Goal: Use online tool/utility: Utilize a website feature to perform a specific function

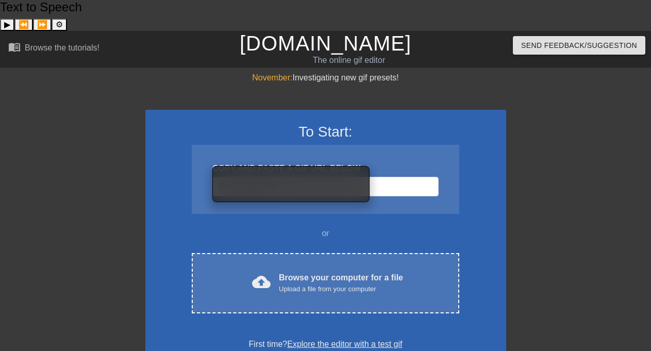
click at [275, 177] on input "Username" at bounding box center [325, 187] width 226 height 20
click at [328, 177] on input "Username" at bounding box center [325, 187] width 226 height 20
paste input "[URL][DOMAIN_NAME]"
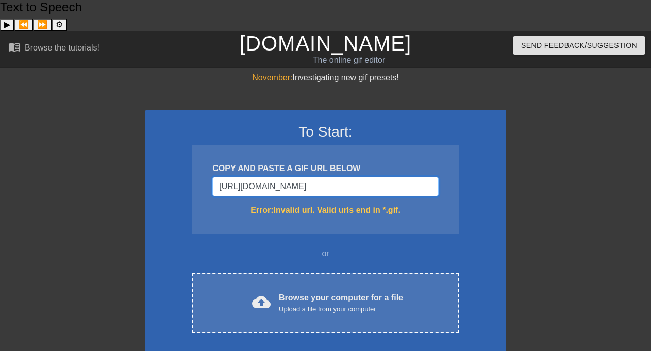
type input "[URL][DOMAIN_NAME][DOMAIN_NAME]"
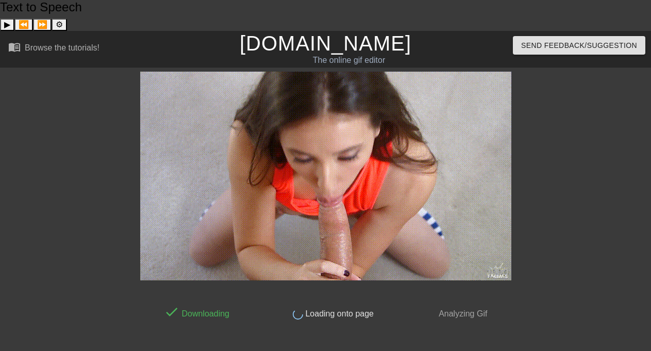
click at [559, 150] on div at bounding box center [601, 226] width 155 height 309
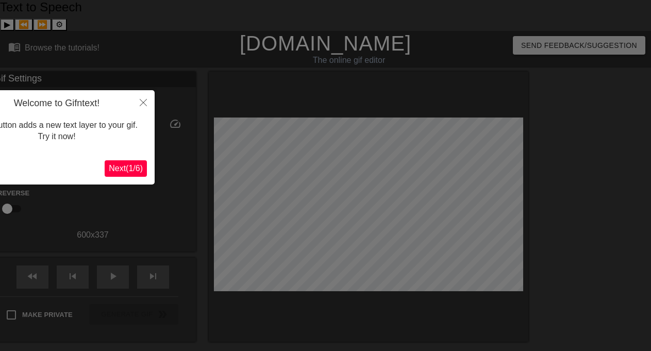
scroll to position [25, 0]
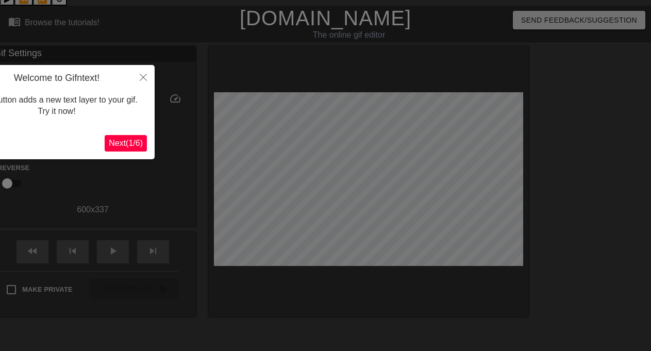
click at [129, 142] on span "Next ( 1 / 6 )" at bounding box center [126, 143] width 34 height 9
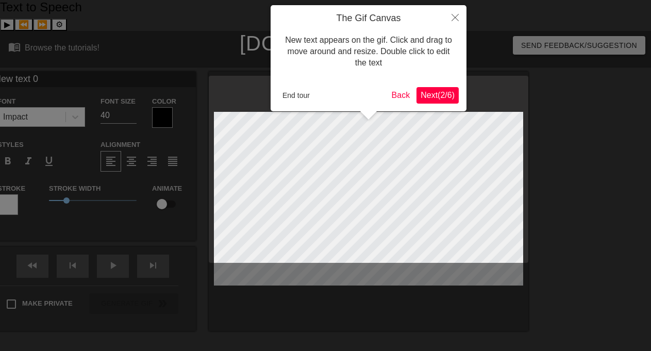
click at [449, 95] on span "Next ( 2 / 6 )" at bounding box center [438, 95] width 34 height 9
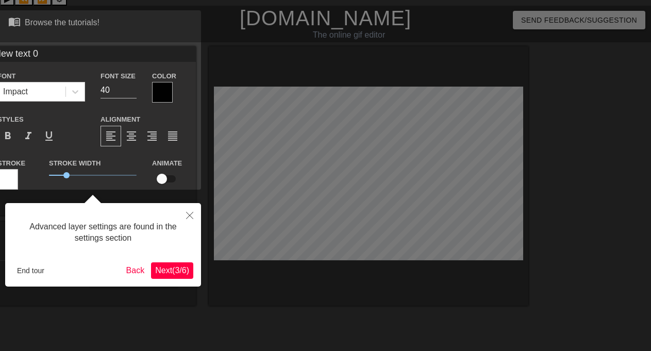
drag, startPoint x: 375, startPoint y: 147, endPoint x: 267, endPoint y: 99, distance: 118.7
click at [267, 99] on div at bounding box center [325, 184] width 651 height 419
click at [179, 271] on span "Next ( 3 / 6 )" at bounding box center [172, 270] width 34 height 9
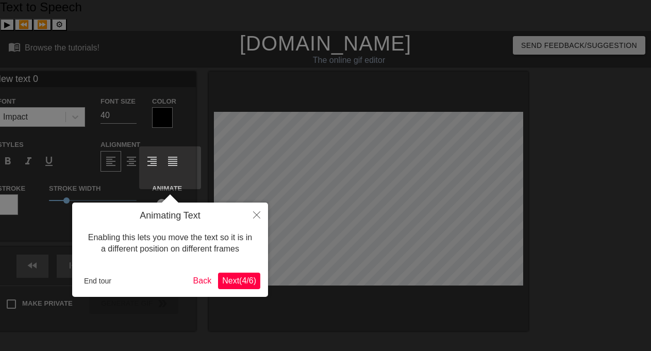
click at [246, 285] on span "Next ( 4 / 6 )" at bounding box center [239, 280] width 34 height 9
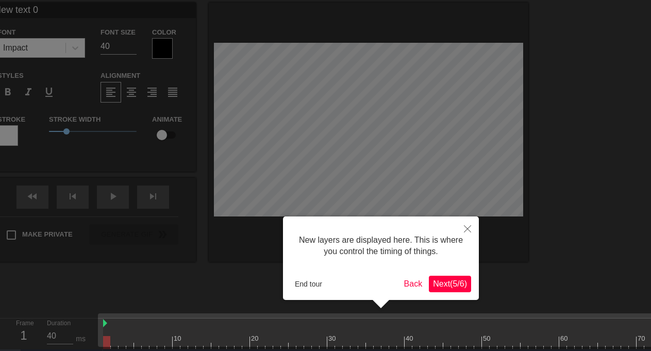
click at [443, 280] on span "Next ( 5 / 6 )" at bounding box center [450, 284] width 34 height 9
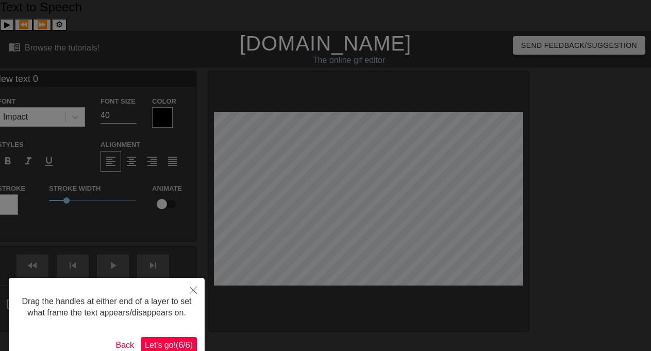
scroll to position [0, 0]
click at [160, 349] on button "Let's go! ( 6 / 6 )" at bounding box center [169, 345] width 56 height 17
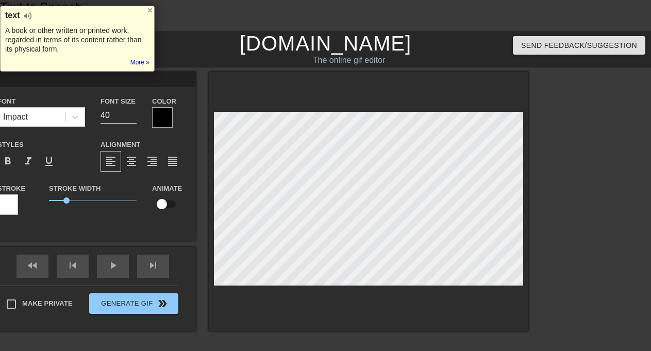
scroll to position [2, 2]
type input "T"
type textarea "T"
type input "Th"
type textarea "Th"
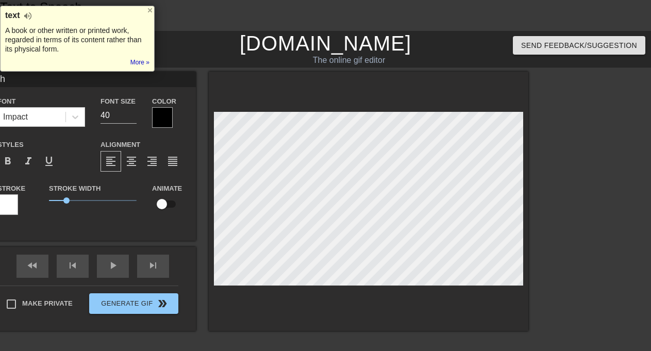
type input "Thi"
type textarea "Thi"
type input "This"
type textarea "This"
type input "This"
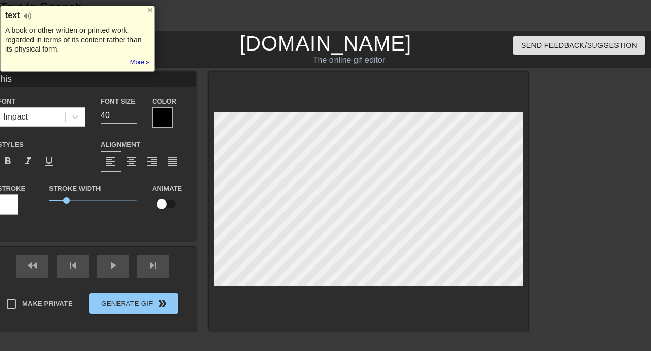
type textarea "This"
type input "E"
type textarea "E"
type input "Ev"
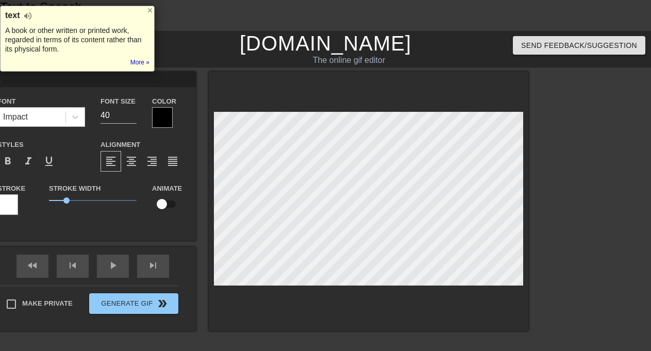
type textarea "Ev"
type input "Eve"
type textarea "Ever"
type input "Every"
type textarea "Every"
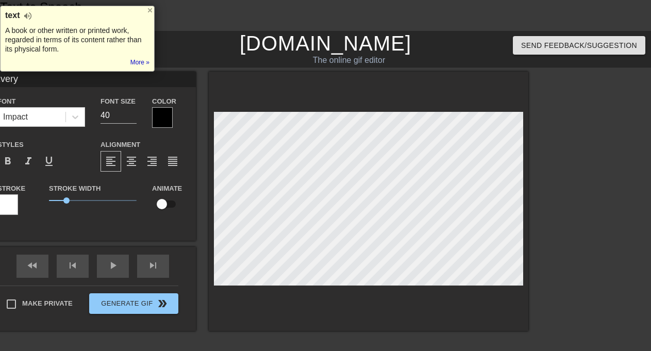
type input "Everyd"
type textarea "Everyd"
type input "Everyda"
type textarea "Everyda"
type input "Everyday"
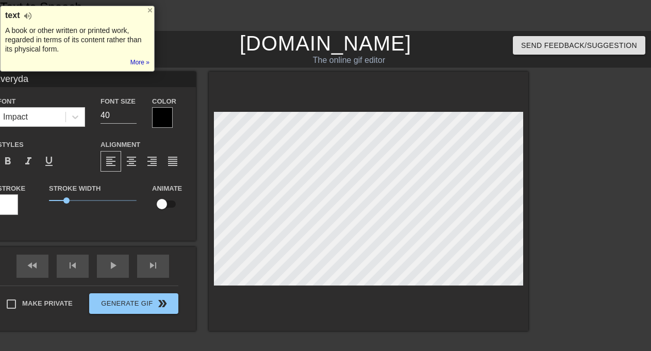
type textarea "Everyday"
type input "Everyday"
type textarea "Everyday"
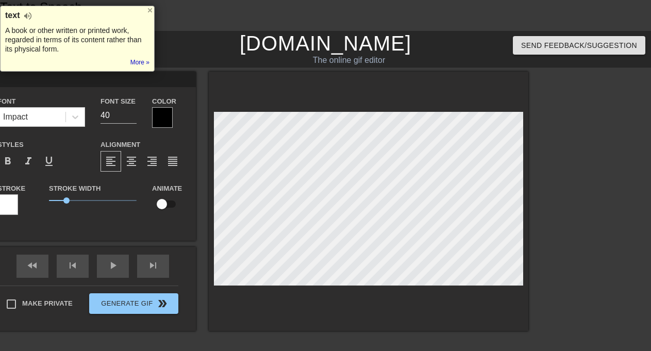
type input "W"
type textarea "W"
type input "Wo"
type textarea "Wo"
type input "Wor"
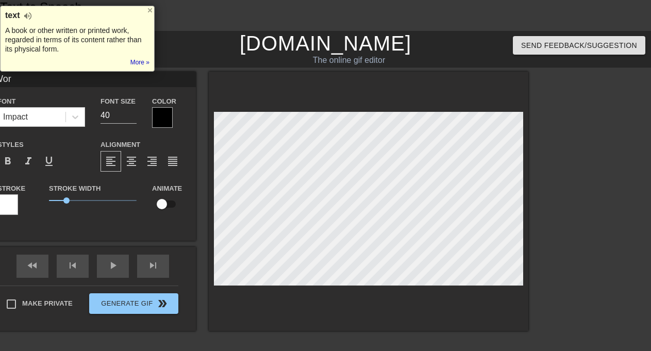
type textarea "Work"
type input "Worki"
type textarea "Worki"
type input "Workin"
type textarea "Workin"
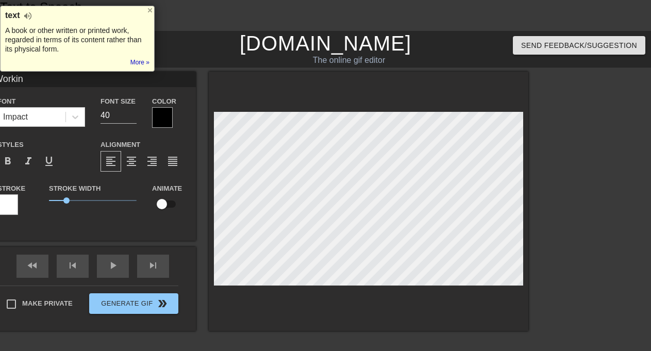
type input "Working"
type textarea "Working"
type input "Working"
type textarea "Working"
type input "Working t"
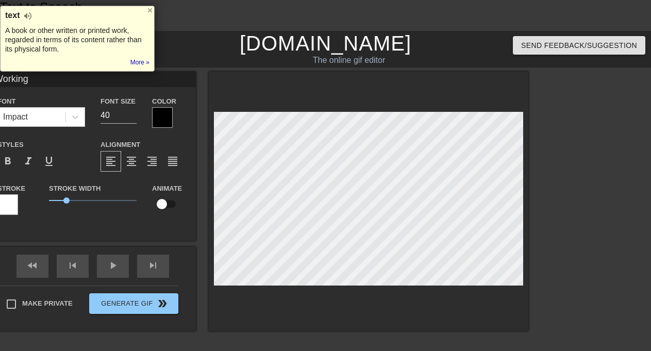
type textarea "Working t"
type input "Working to"
type textarea "Working to"
type input "Working tow"
type textarea "Working tow"
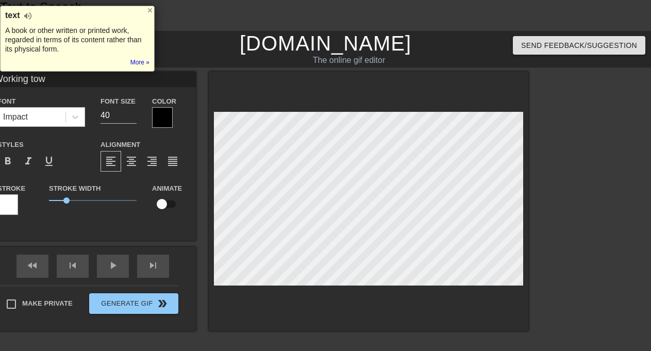
type input "Working towa"
type textarea "Working towa"
type input "Working towar"
type textarea "Working towar"
type input "Working toward"
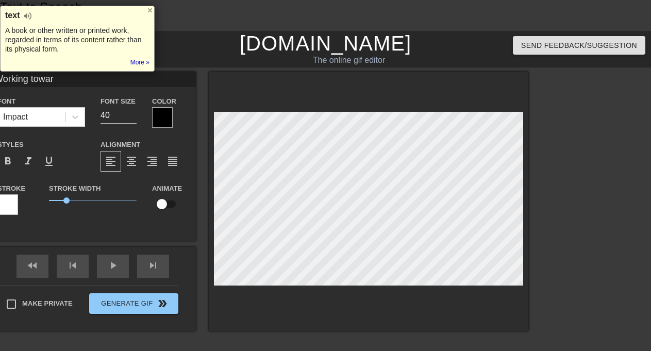
type textarea "Working toward"
type input "Working towards"
type textarea "Working towards"
type input "Working towards"
type textarea "Working towards"
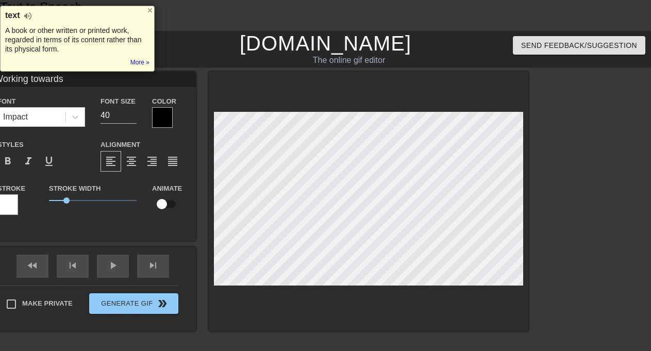
type input "Working towards h"
type textarea "Working towards h"
type input "Working towards he"
type textarea "Working towards he"
type input "Working towards her"
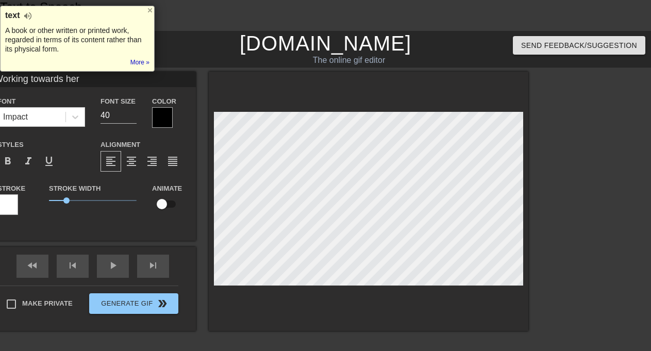
type textarea "Working towards here"
type input "Working towards her"
type textarea "Working towards her"
type input "Working towards her"
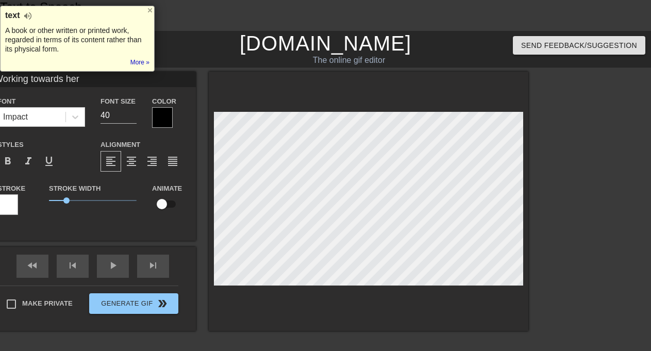
type textarea "Working towards her"
type input "Working towards her d"
type textarea "Working towards her d"
type input "Working towards her de"
type textarea "Working towards her de"
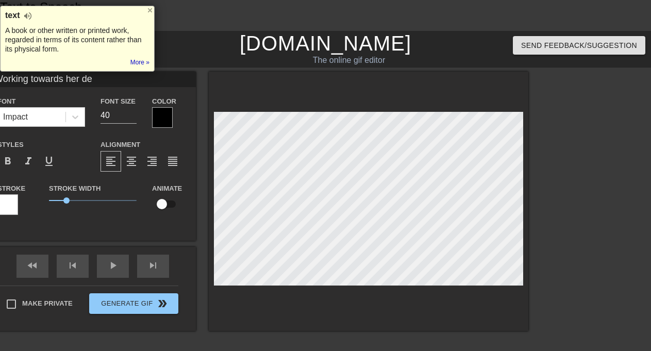
type input "Working towards her deg"
type textarea "Working towards her deg"
type input "Working towards her degr"
type textarea "Working towards her degr"
type input "Working towards her degre"
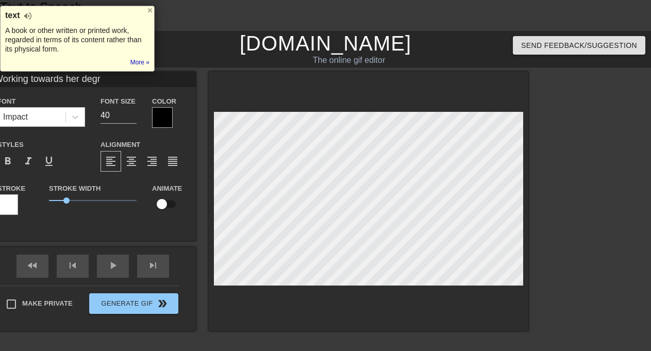
type textarea "Working towards her degre"
type input "Working towards her degree"
type textarea "Working towards her degree"
type input "Working towards her degree"
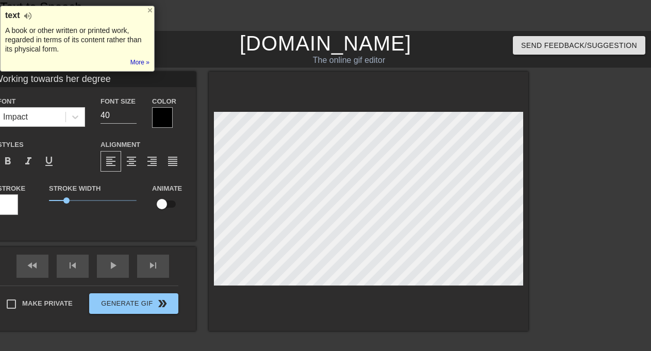
type textarea "Working towards her degree"
type input "Working towards her degree"
type textarea "Working towards her degree"
type input "Working towards her degreeM"
type textarea "Working towards her degree M"
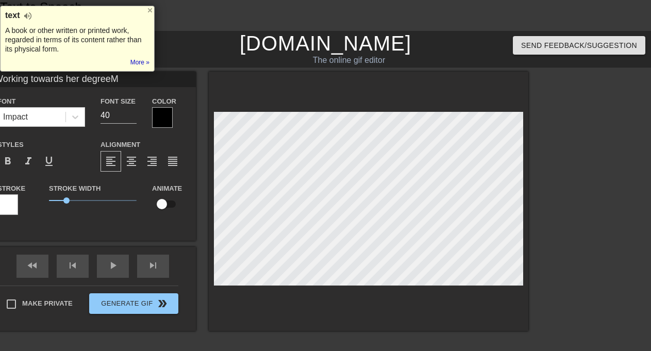
type input "Working towards her degreeMe"
type textarea "Working towards her degree Me"
type input "Working towards her degreeMea"
type textarea "Working towards her degree Mea"
type input "Working towards her degreeMean"
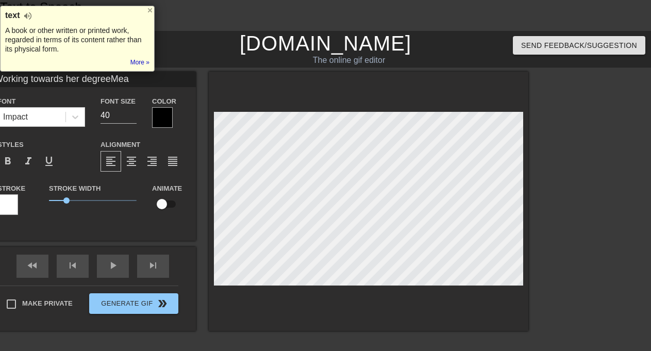
type textarea "Working towards her degree Mean"
type input "Working towards her degreeMeant"
type textarea "Working towards her degree Meant"
type input "Working towards her degreeMeant"
type textarea "Working towards her degree Meant"
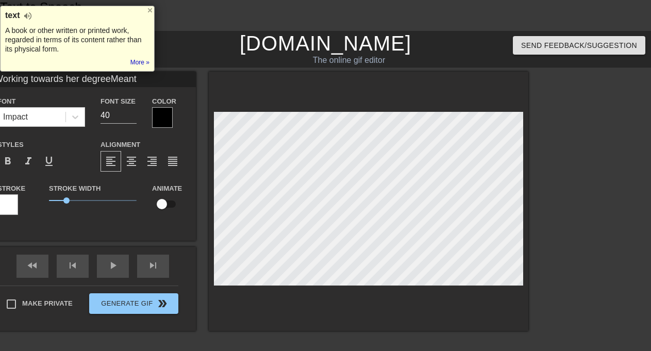
type input "Working towards her degreeMeant s"
type textarea "Working towards her degree Meant sp"
type input "Working towards her degreeMeant spe"
type textarea "Working towards her degree Meant spe"
type input "Working towards her degreeMeant spen"
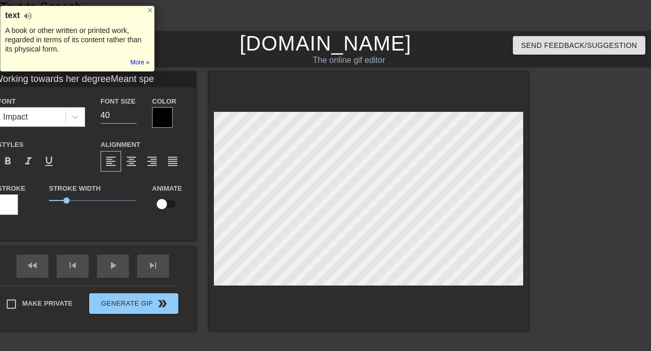
type textarea "Working towards her degree Meant spen"
type input "Working towards her degreeMeant spend"
type textarea "Working towards her degree Meant spend"
type input "Working towards her degreeMeant spendi"
type textarea "Working towards her degree Meant spendi"
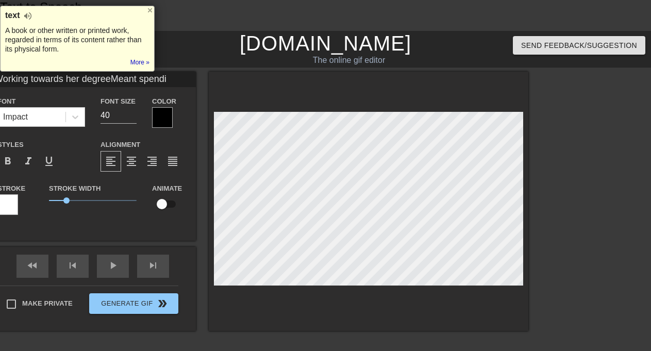
type input "Working towards her degreeMeant spendin"
type textarea "Working towards her degree Meant spending"
type input "Working towards her degreeMeant spending"
type textarea "Working towards her degree Meant spending"
type input "Working towards her degreeMeant spending m"
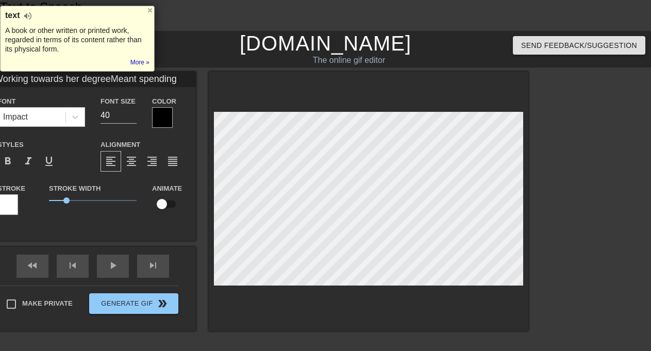
type textarea "Working towards her degree Meant spending m"
type input "Working towards her degreeMeant spending mo"
type textarea "Working towards her degree Meant spending mo"
type input "Working towards her degreeMeant spending mor"
type textarea "Working towards her degree Meant spending mor"
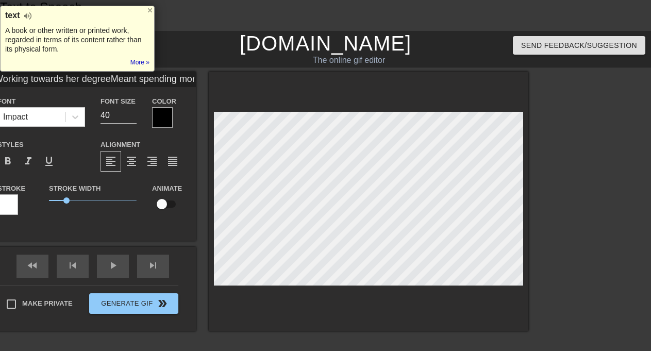
type input "Working towards her degreeMeant spending more"
type textarea "Working towards her degree Meant spending more"
type input "Working towards her degreeMeant spending more"
type textarea "Working towards her degree Meant spending more"
type input "Working towards her degreeMeant spending more"
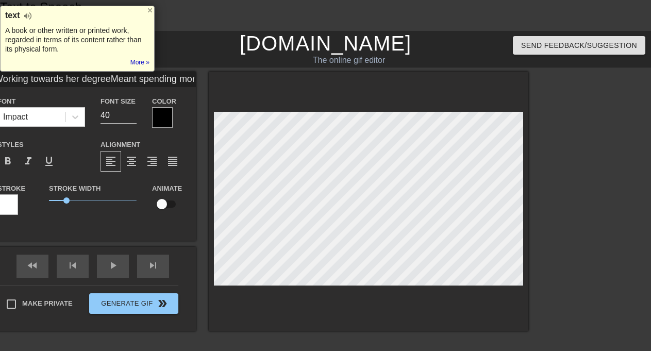
type textarea "Working towards her degree Meant spending more"
type input "Working towards her degreeMeant spending more"
type textarea "Working towards her degree Meant spending more"
type input "Working towards her degreeMeant spending more t"
type textarea "Working towards her degree Meant spending more t"
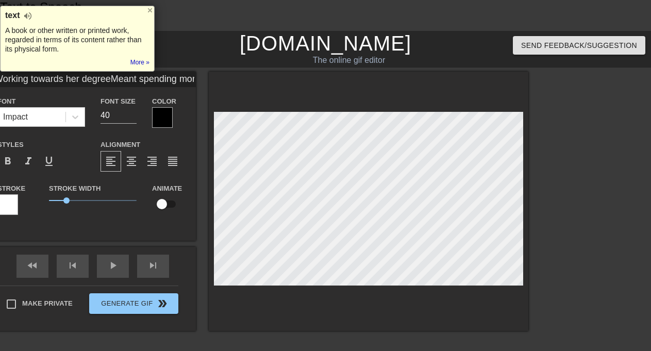
type input "Working towards her degreeMeant spending more ti"
type textarea "Working towards her degree Meant spending more ti"
type input "Working towards her degreeMeant spending more [PERSON_NAME]"
type textarea "Working towards her degree Meant spending more [PERSON_NAME]"
type input "Working towards her degreeMeant spending more time"
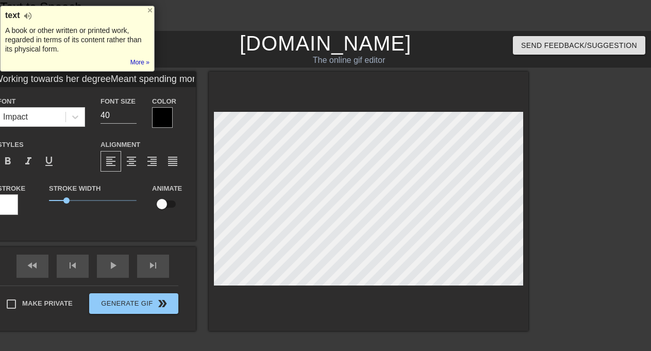
type textarea "Working towards her degree Meant spending more time"
type input "Working towards her degreeMeant spending more time"
type textarea "Working towards her degree Meant spending more time"
type input "Working towards her degreeMeant spending more time w"
type textarea "Working towards her degree Meant spending more time w"
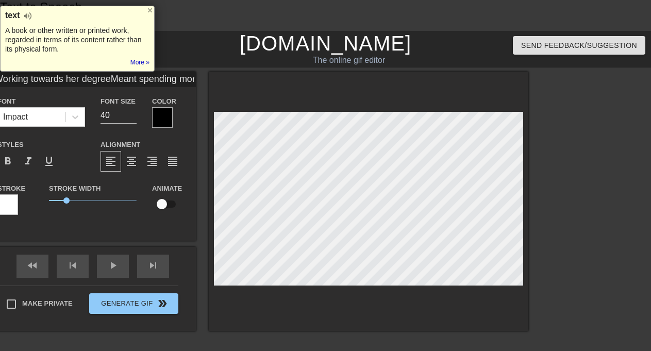
type input "Working towards her degreeMeant spending more time wi"
type textarea "Working towards her degree Meant spending more time wi"
type input "Working towards her degreeMeant spending more time wit"
type textarea "Working towards her degree Meant spending more time wit"
type input "Working towards her degreeMeant spending more time with"
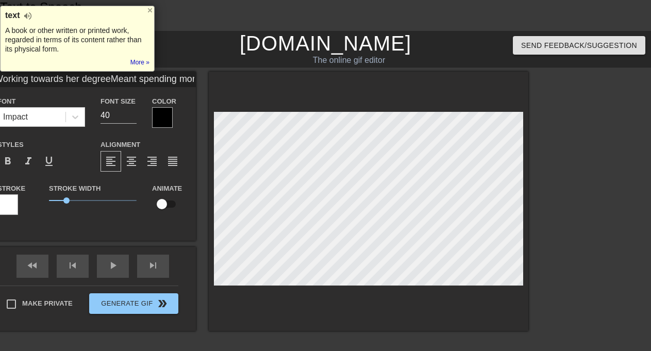
type textarea "Working towards her degree Meant spending more time with"
type input "Working towards her degreeMeant spending more time with"
type textarea "Working towards her degree Meant spending more time with"
type input "Working towards her degreeMeant spending more time with h"
type textarea "Working towards her degree Meant spending more time with h"
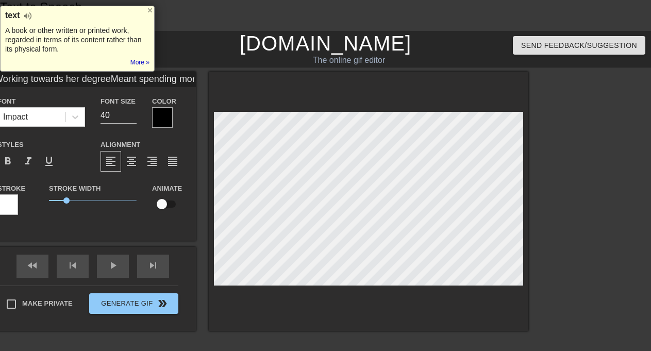
type input "Working towards her degreeMeant spending more time with he"
type textarea "Working towards her degree Meant spending more time with he"
type input "Working towards her degreeMeant spending more time with her"
type textarea "Working towards her degree Meant spending more time with her"
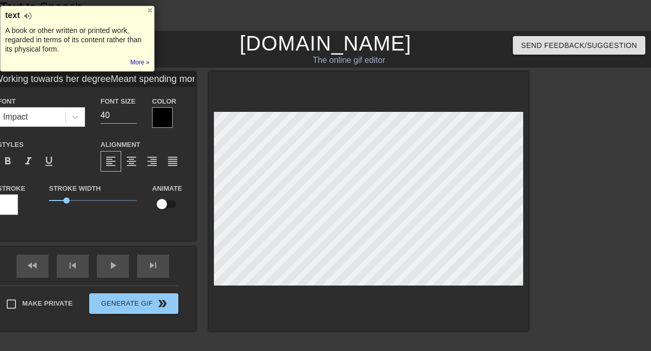
type input "Working towards her degreeMeant spending more time with her"
type textarea "Working towards her degree Meant spending more time with her"
type input "Working towards her degreeMeant spending more time with her P"
type textarea "Working towards her degree Meant spending more time with her P"
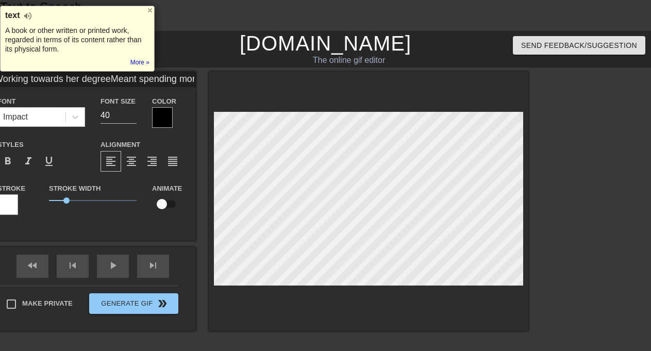
type input "Working towards her degreeMeant spending more time with her Pr"
type textarea "Working towards her degree Meant spending more time with her Pr"
type input "Working towards her degreeMeant spending more time with her P"
type textarea "Working towards her degree Meant spending more time with her P"
type input "Working towards her degreeMeant spending more time with her"
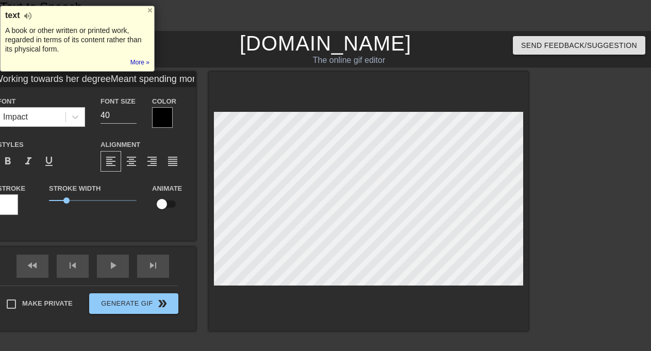
type textarea "Working towards her degree Meant spending more time with her"
type input "Working towards her degreeMeant spending more time with her p"
type textarea "Working towards her degree Meant spending more time with her p"
type input "Working towards her degreeMeant spending more time with her pr"
type textarea "Working towards her degree Meant spending more time with her pr"
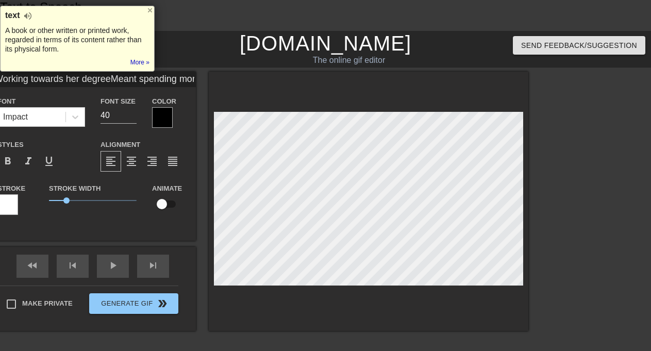
type input "Working towards her degreeMeant spending more time with her pro"
type textarea "Working towards her degree Meant spending more time with her pro"
type input "Working towards her degreeMeant spending more time with her prof"
type textarea "Working towards her degree Meant spending more time with her prof"
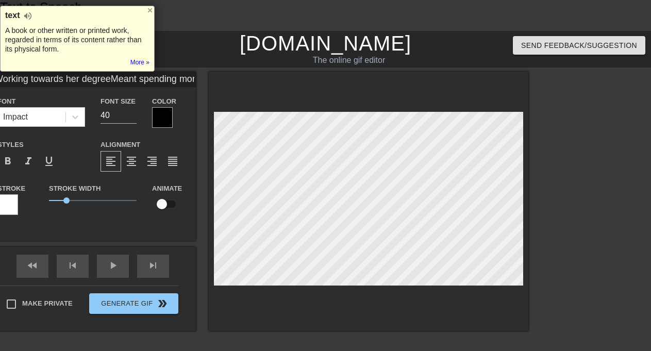
type input "Working towards her degreeMeant spending more time with her profe"
type textarea "Working towards her degree Meant spending more time with her profe"
type input "Working towards her degreeMeant spending more time with her profes"
type textarea "Working towards her degree Meant spending more time with her profes"
type input "Working towards her degreeMeant spending more time with her profess"
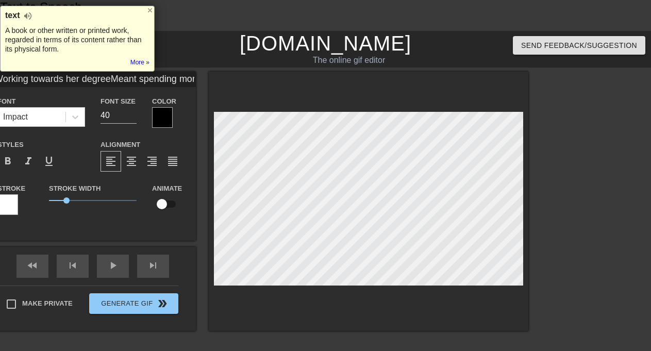
type textarea "Working towards her degree Meant spending more time with her profess"
type input "Working towards her degreeMeant spending more time with her professo"
type textarea "Working towards her degree Meant spending more time with her professo"
type input "Working towards her degreeMeant spending more time with her professor"
type textarea "Working towards her degree Meant spending more time with her professor"
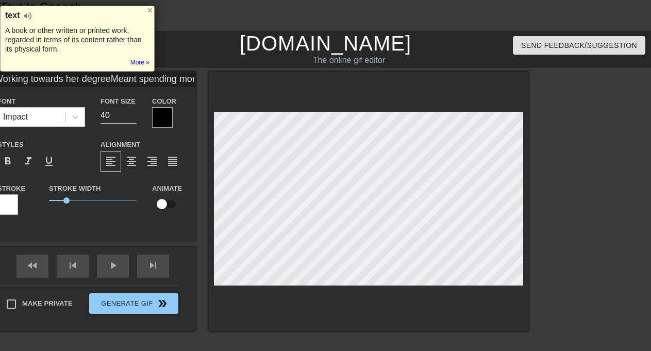
scroll to position [3, 12]
type input "Working towards her degreeMeant spending more time with her"
type textarea "Working towards her degree Meant spending more time with her"
type input "Working towards her degreeMeant spending more time with her t"
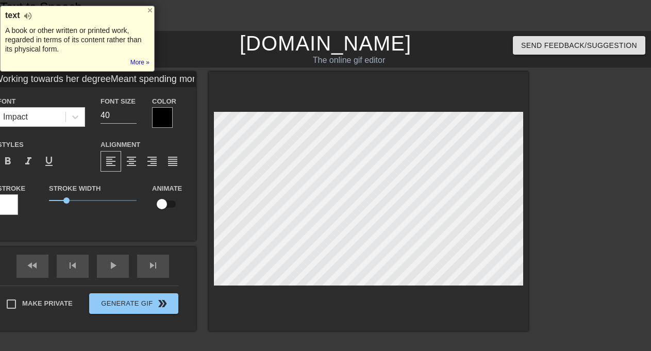
type textarea "Working towards her degree Meant spending more time with her t"
type input "Working towards her degreeMeant spending more time with her te"
type textarea "Working towards her degree Meant spending more time with her te"
type input "Working towards her degreeMeant spending more time with her tea"
type textarea "Working towards her degree Meant spending more time with her tea"
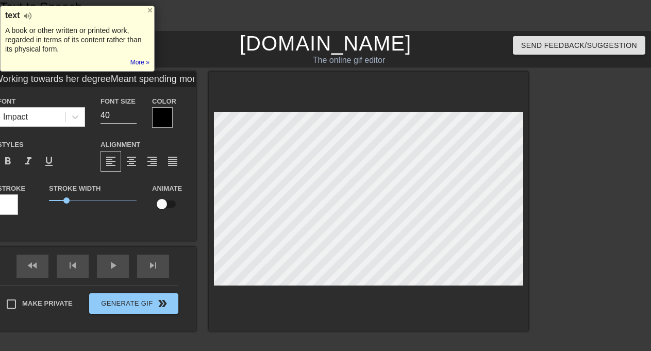
type input "Working towards her degreeMeant spending more time with her teac"
type textarea "Working towards her degree Meant spending more time with her teac"
type input "Working towards her degreeMeant spending more time with her teach"
type textarea "Working towards her degree Meant spending more time with her teach"
type input "Working towards her degreeMeant spending more time with her teache"
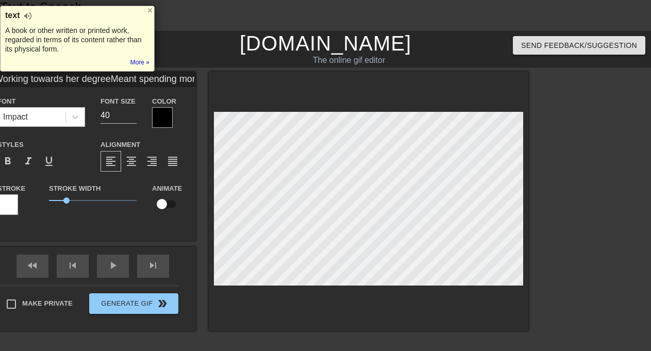
type textarea "Working towards her degree Meant spending more time with her teache"
type input "Working towards her degreeMeant spending more time with her teacher"
type textarea "Working towards her degree Meant spending more time with her teacher"
type input "Working towards her degreeMeant spending more time with her teacher"
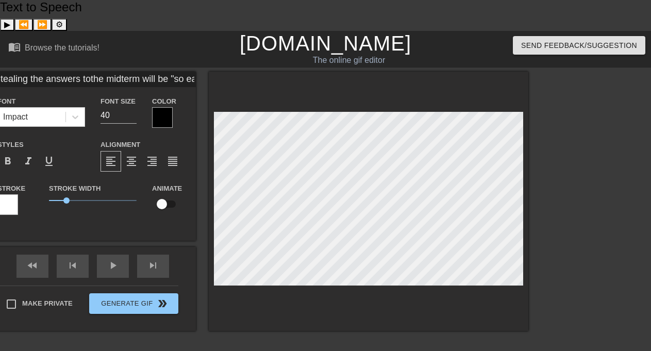
scroll to position [1, 1]
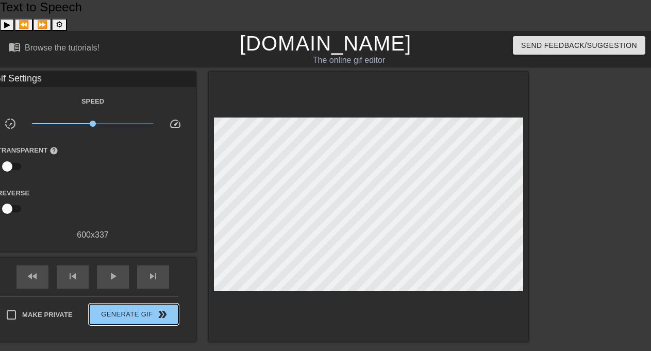
drag, startPoint x: 155, startPoint y: 263, endPoint x: 217, endPoint y: 264, distance: 61.9
click at [217, 264] on div "title add_circle image add_circle crop photo_size_select_large help keyboard Gi…" at bounding box center [242, 207] width 573 height 271
drag, startPoint x: 92, startPoint y: 93, endPoint x: 86, endPoint y: 100, distance: 9.1
click at [86, 118] on div "x0.759" at bounding box center [93, 126] width 138 height 16
click at [110, 270] on span "play_arrow" at bounding box center [113, 276] width 12 height 12
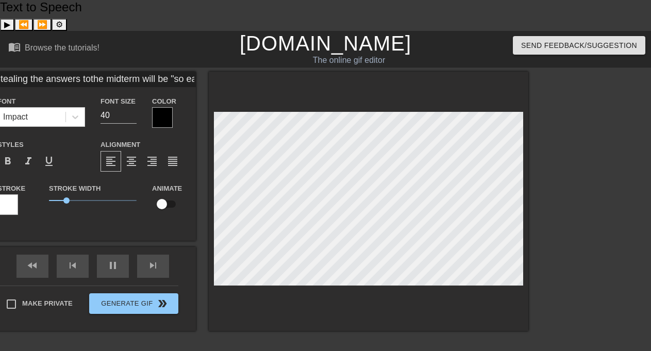
scroll to position [2, 4]
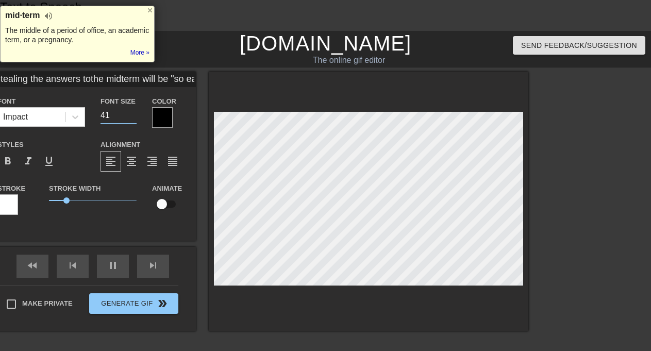
click at [133, 107] on input "41" at bounding box center [119, 115] width 36 height 17
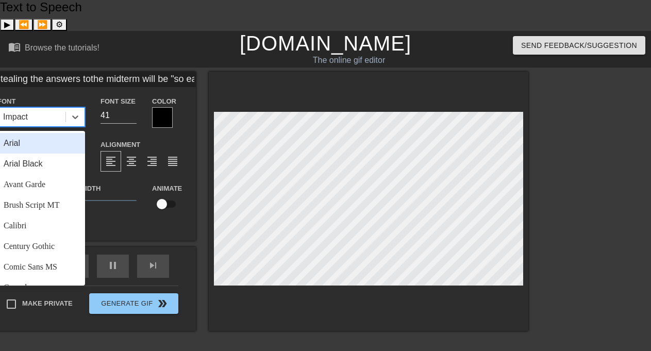
click at [65, 108] on div "Impact" at bounding box center [32, 117] width 68 height 19
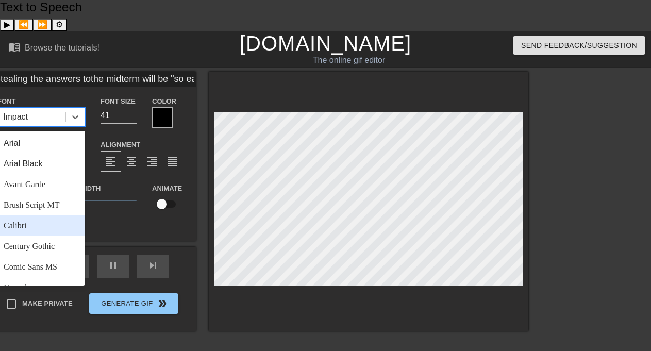
click at [56, 216] on div "Calibri" at bounding box center [41, 226] width 88 height 21
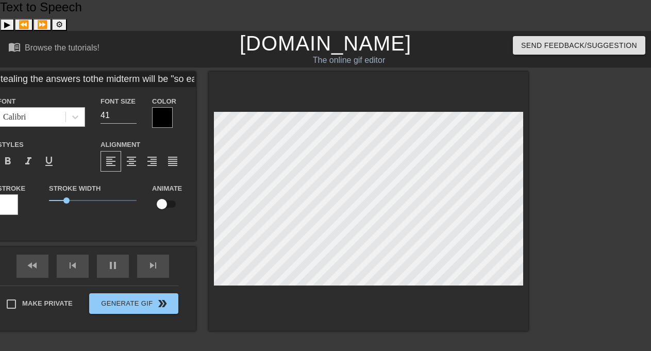
click at [66, 112] on span at bounding box center [66, 117] width 1 height 10
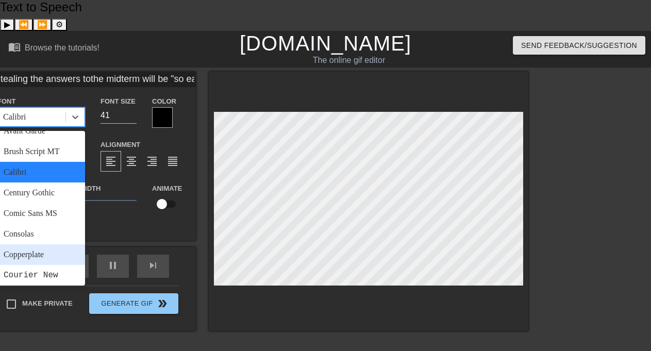
scroll to position [59, 0]
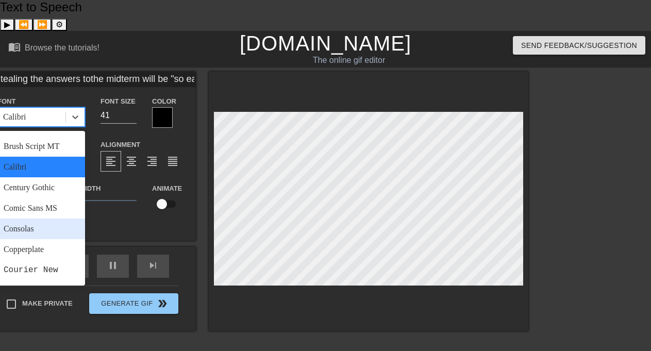
click at [44, 219] on div "Consolas" at bounding box center [41, 229] width 88 height 21
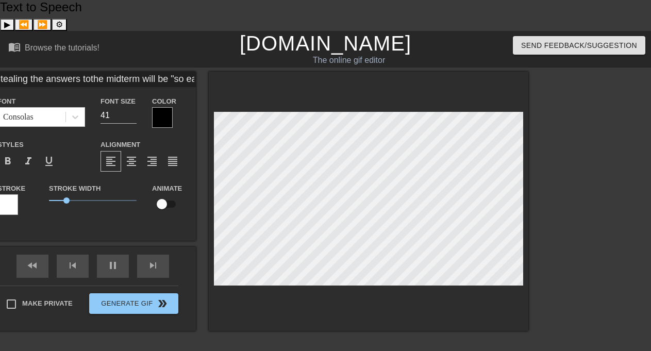
click at [162, 107] on div at bounding box center [162, 117] width 21 height 21
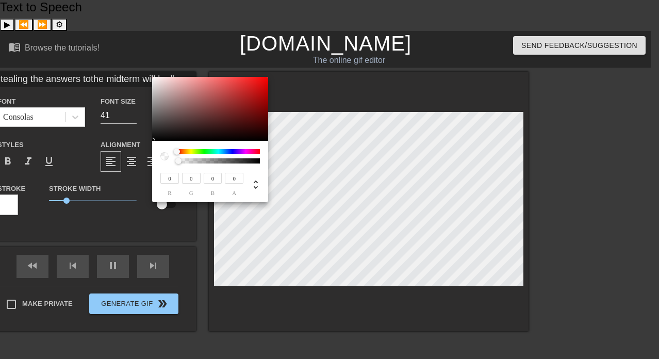
drag, startPoint x: 258, startPoint y: 161, endPoint x: 126, endPoint y: 165, distance: 132.1
click at [126, 165] on div "0 r 0 g 0 b 0 a" at bounding box center [329, 179] width 659 height 359
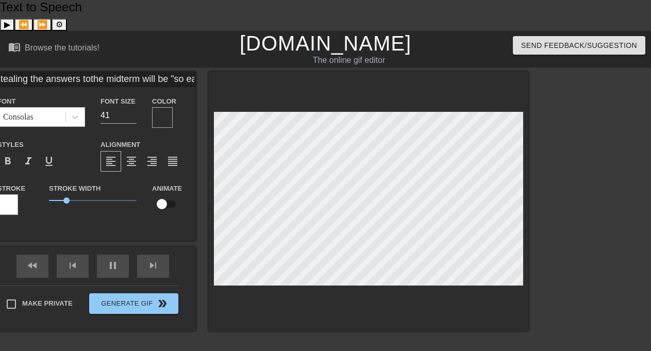
scroll to position [2, 1]
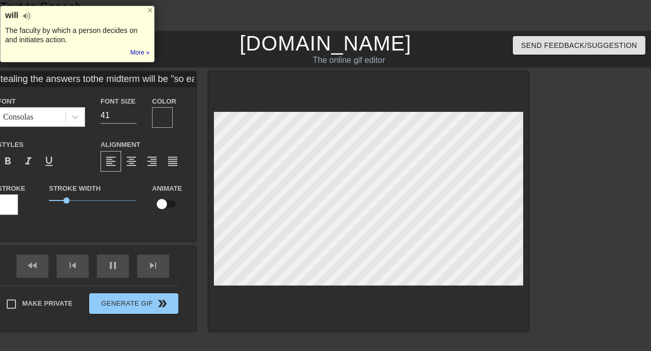
click at [167, 107] on div at bounding box center [162, 117] width 21 height 21
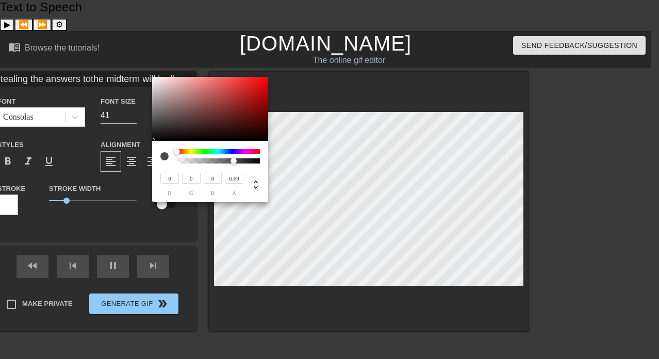
click at [234, 161] on div at bounding box center [218, 160] width 80 height 5
drag, startPoint x: 234, startPoint y: 161, endPoint x: 278, endPoint y: 159, distance: 43.9
click at [278, 159] on div "0 r 0 g 0 b 1 a" at bounding box center [329, 179] width 659 height 359
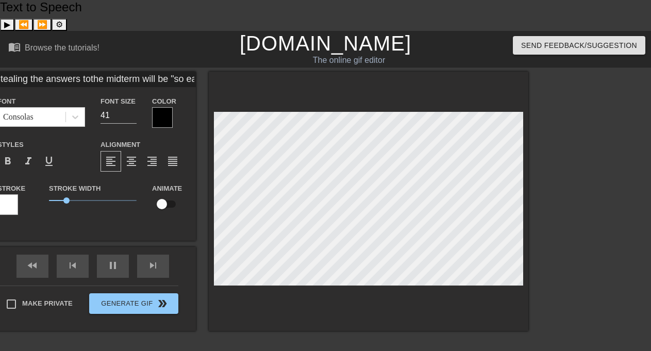
click at [164, 107] on div at bounding box center [162, 117] width 21 height 21
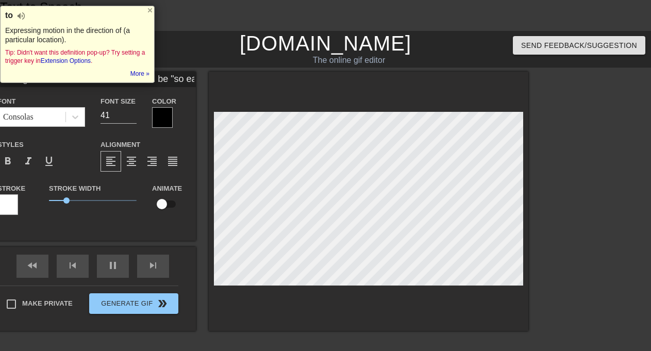
click at [61, 151] on div "format_bold format_italic format_underline" at bounding box center [41, 161] width 88 height 21
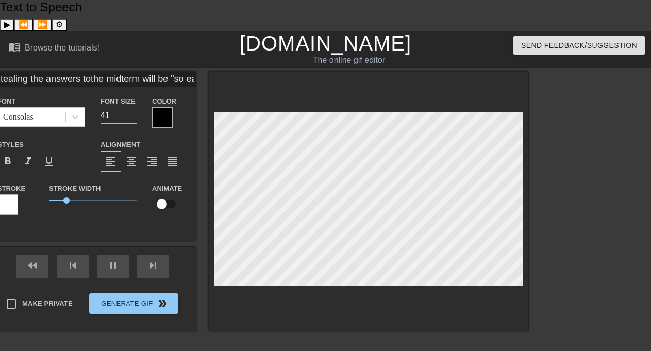
scroll to position [2, 8]
click at [168, 107] on div at bounding box center [162, 117] width 21 height 21
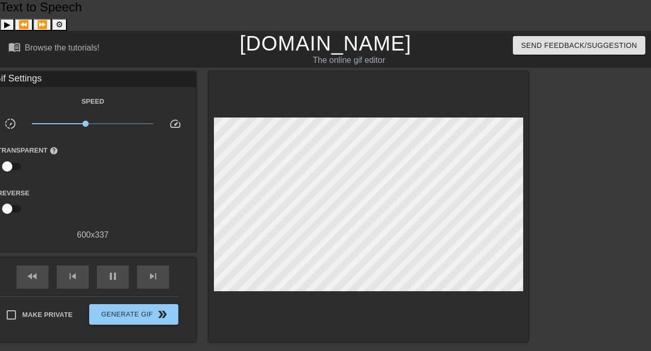
drag, startPoint x: 66, startPoint y: 172, endPoint x: 100, endPoint y: 182, distance: 35.6
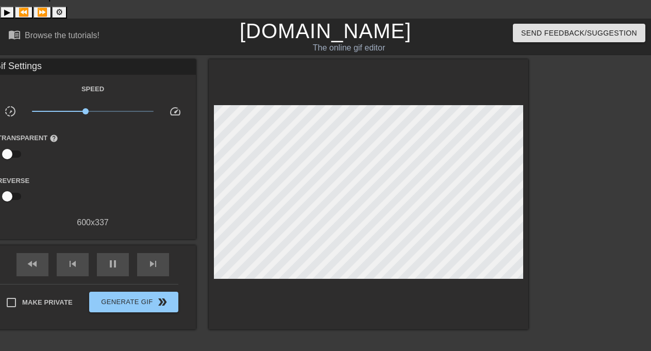
scroll to position [0, 0]
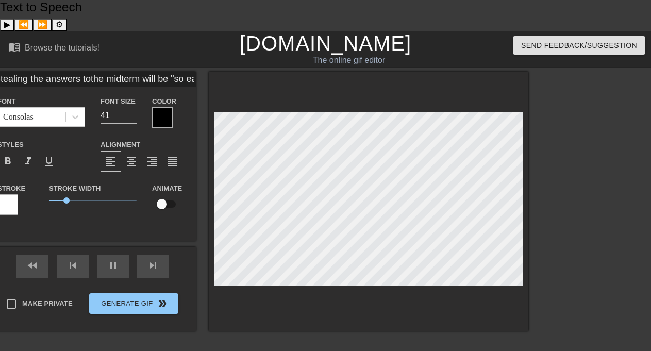
click at [88, 194] on span "1" at bounding box center [93, 200] width 88 height 12
drag, startPoint x: 88, startPoint y: 168, endPoint x: 90, endPoint y: 176, distance: 9.0
click at [90, 194] on span "2.4" at bounding box center [93, 200] width 88 height 12
click at [170, 107] on div at bounding box center [162, 117] width 21 height 21
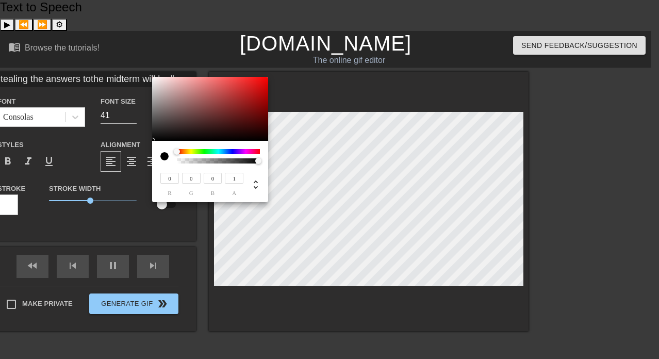
drag, startPoint x: 258, startPoint y: 161, endPoint x: 273, endPoint y: 158, distance: 15.8
click at [273, 158] on div "0 r 0 g 0 b 1 a" at bounding box center [329, 179] width 659 height 359
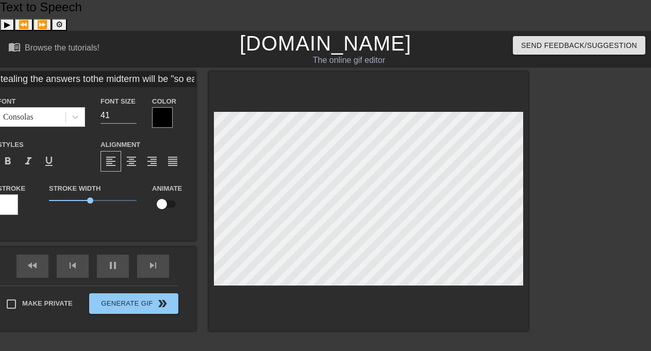
drag, startPoint x: 308, startPoint y: 201, endPoint x: 298, endPoint y: 255, distance: 54.6
click at [298, 255] on div at bounding box center [369, 201] width 320 height 259
click at [134, 107] on input "42" at bounding box center [119, 115] width 36 height 17
click at [134, 107] on input "43" at bounding box center [119, 115] width 36 height 17
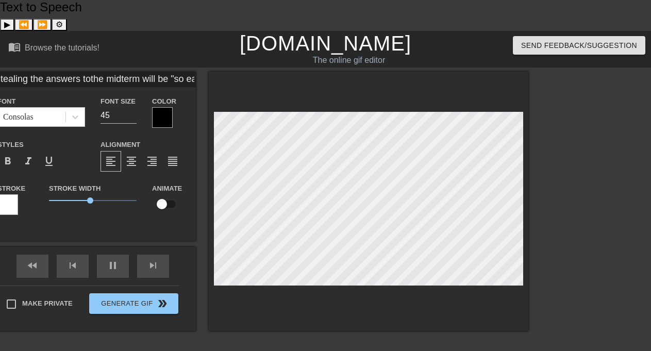
click at [134, 107] on input "45" at bounding box center [119, 115] width 36 height 17
click at [134, 107] on input "44" at bounding box center [119, 115] width 36 height 17
click at [134, 107] on input "43" at bounding box center [119, 115] width 36 height 17
click at [134, 107] on input "42" at bounding box center [119, 115] width 36 height 17
click at [134, 107] on input "41" at bounding box center [119, 115] width 36 height 17
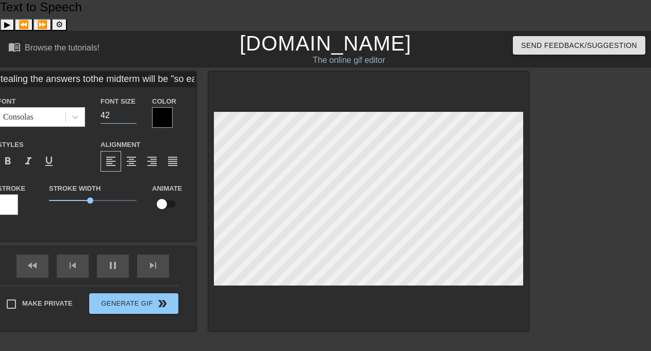
click at [133, 107] on input "42" at bounding box center [119, 115] width 36 height 17
click at [133, 107] on input "43" at bounding box center [119, 115] width 36 height 17
click at [133, 107] on input "44" at bounding box center [119, 115] width 36 height 17
click at [133, 107] on input "45" at bounding box center [119, 115] width 36 height 17
click at [133, 107] on input "46" at bounding box center [119, 115] width 36 height 17
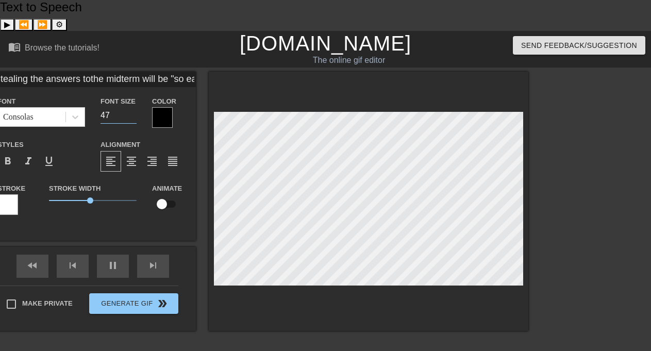
click at [133, 107] on input "47" at bounding box center [119, 115] width 36 height 17
drag, startPoint x: 105, startPoint y: 168, endPoint x: 53, endPoint y: 173, distance: 52.3
click at [53, 194] on span "0.35" at bounding box center [93, 200] width 88 height 12
click at [168, 107] on div at bounding box center [162, 117] width 21 height 21
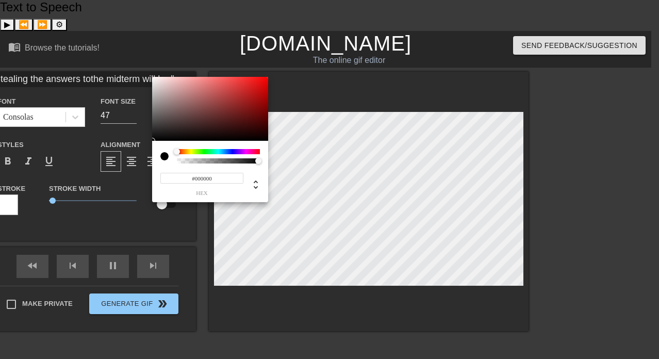
drag, startPoint x: 227, startPoint y: 149, endPoint x: 235, endPoint y: 151, distance: 7.7
click at [234, 151] on div "#000000 hex" at bounding box center [210, 171] width 116 height 61
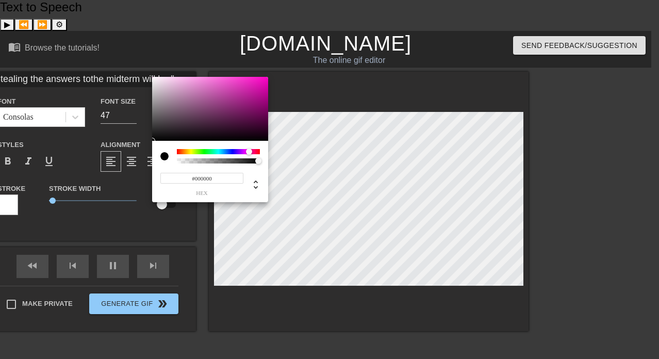
drag, startPoint x: 235, startPoint y: 151, endPoint x: 249, endPoint y: 151, distance: 13.9
click at [249, 151] on div at bounding box center [218, 151] width 83 height 5
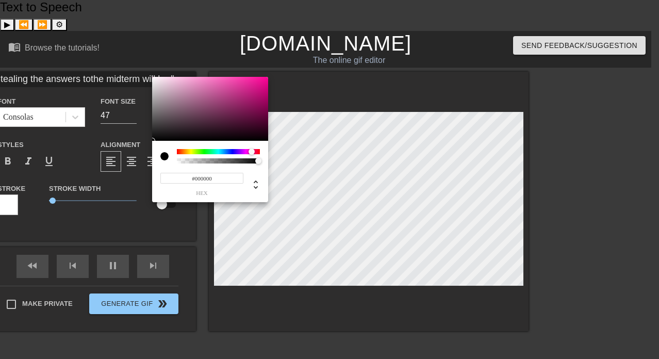
click at [252, 154] on div at bounding box center [255, 152] width 6 height 6
click at [167, 156] on div at bounding box center [164, 156] width 8 height 8
drag, startPoint x: 238, startPoint y: 159, endPoint x: 231, endPoint y: 154, distance: 8.8
click at [231, 154] on div at bounding box center [218, 156] width 83 height 14
click at [231, 153] on div at bounding box center [218, 156] width 83 height 14
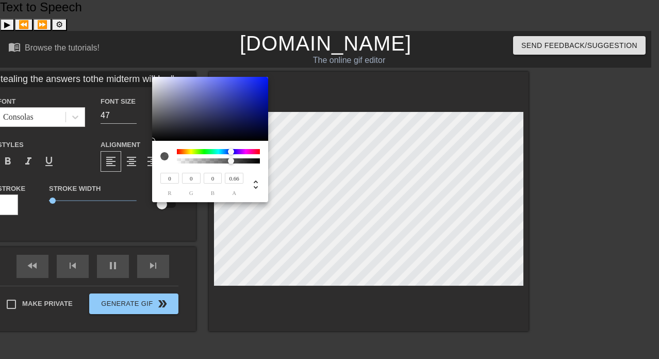
click at [230, 153] on div at bounding box center [218, 151] width 83 height 5
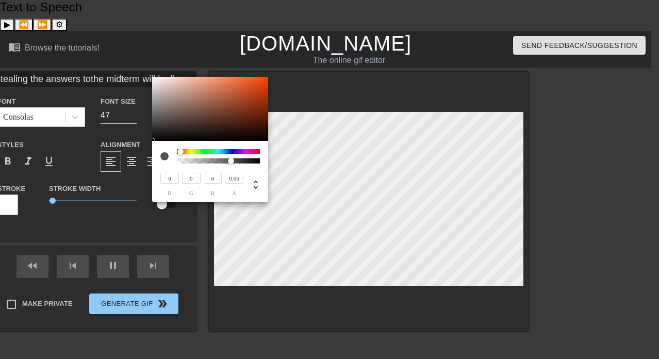
drag, startPoint x: 230, startPoint y: 153, endPoint x: 169, endPoint y: 156, distance: 61.4
click at [169, 155] on div at bounding box center [210, 156] width 100 height 14
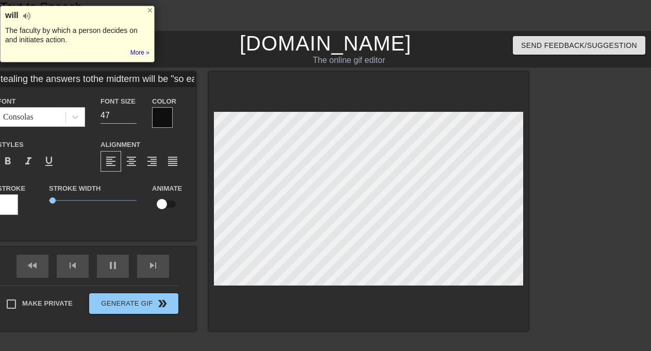
click at [171, 107] on div at bounding box center [162, 117] width 21 height 21
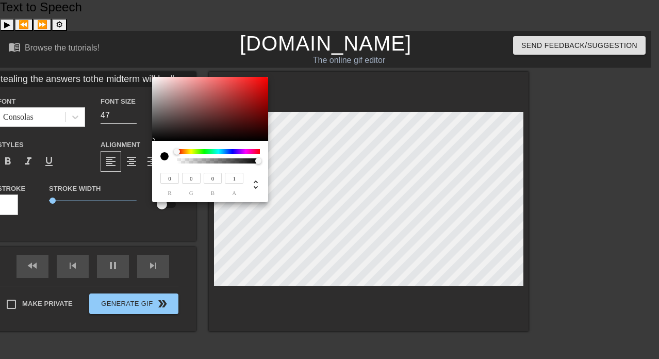
drag, startPoint x: 241, startPoint y: 162, endPoint x: 277, endPoint y: 168, distance: 36.0
click at [277, 168] on div "0 r 0 g 0 b 1 a" at bounding box center [329, 179] width 659 height 359
click at [219, 177] on input "0" at bounding box center [213, 178] width 19 height 11
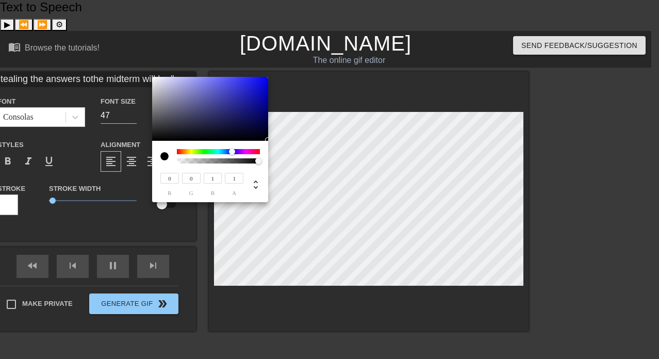
drag, startPoint x: 236, startPoint y: 181, endPoint x: 212, endPoint y: 181, distance: 23.7
click at [212, 181] on div "0 r 0 g 1 b 1 a" at bounding box center [200, 184] width 86 height 24
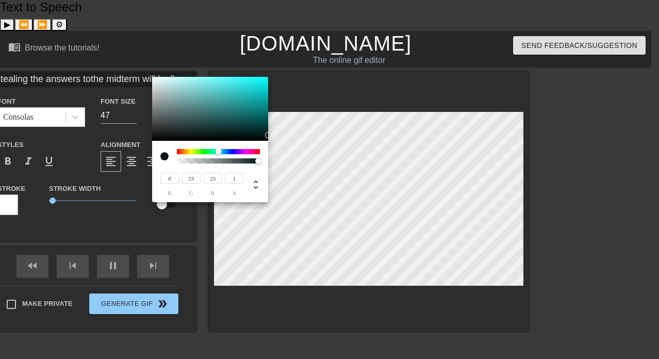
click at [166, 178] on input "0" at bounding box center [169, 178] width 19 height 11
drag, startPoint x: 173, startPoint y: 180, endPoint x: 131, endPoint y: 180, distance: 42.3
click at [131, 180] on div "0 r 23 g 23 b 1 a" at bounding box center [329, 179] width 659 height 359
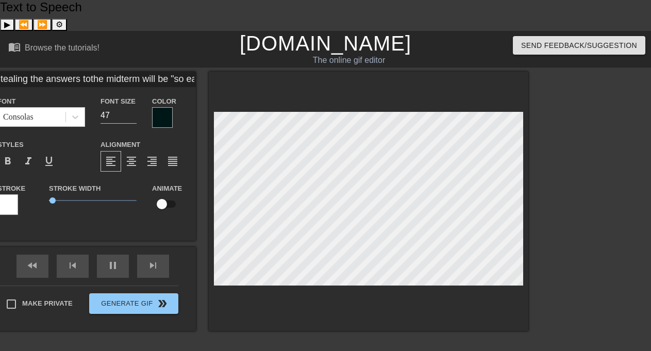
scroll to position [3, 2]
click at [155, 107] on div at bounding box center [162, 117] width 21 height 21
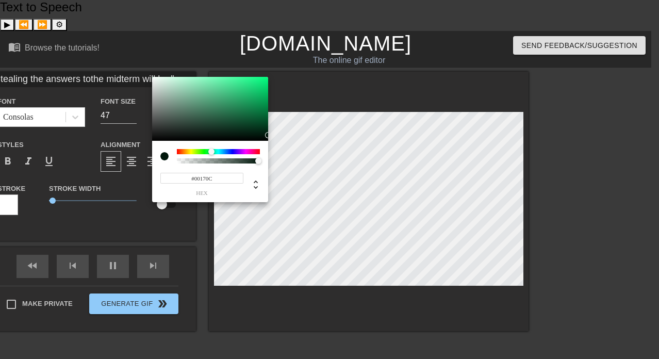
drag, startPoint x: 218, startPoint y: 152, endPoint x: 212, endPoint y: 153, distance: 5.8
click at [212, 153] on div at bounding box center [211, 152] width 6 height 6
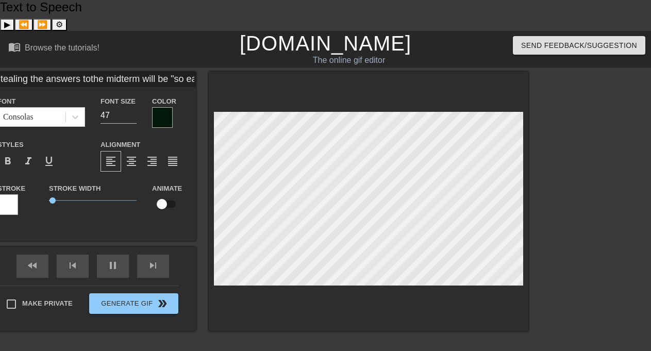
scroll to position [2, 4]
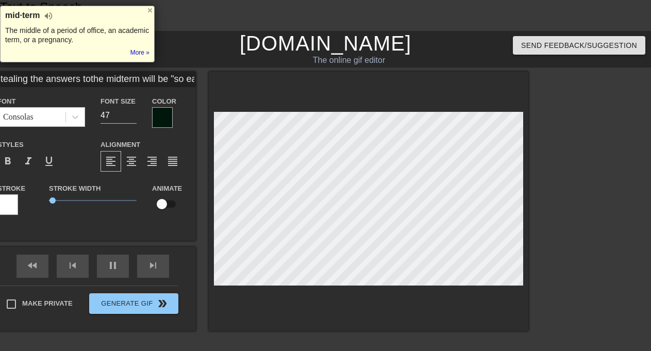
click at [165, 107] on div at bounding box center [162, 117] width 21 height 21
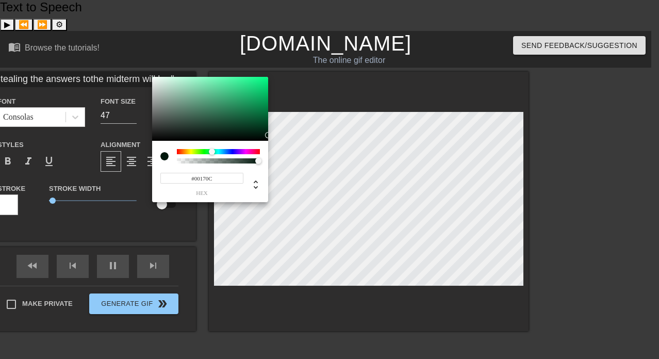
drag, startPoint x: 223, startPoint y: 156, endPoint x: 241, endPoint y: 154, distance: 17.7
click at [241, 154] on div at bounding box center [218, 156] width 83 height 14
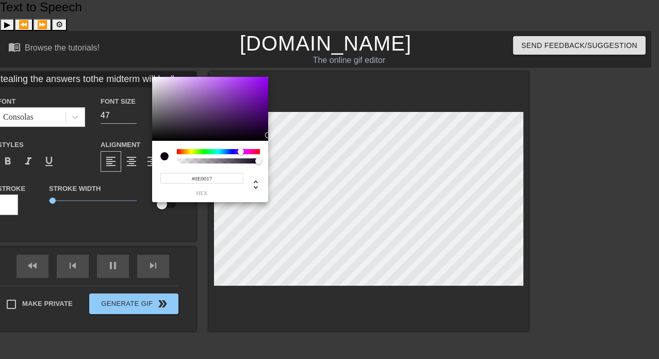
click at [241, 154] on div at bounding box center [218, 151] width 83 height 5
click at [249, 164] on div "#0E0017 hex" at bounding box center [210, 180] width 100 height 32
drag, startPoint x: 249, startPoint y: 158, endPoint x: 222, endPoint y: 158, distance: 26.3
click at [222, 158] on div at bounding box center [218, 160] width 80 height 5
click at [222, 158] on div at bounding box center [222, 161] width 6 height 6
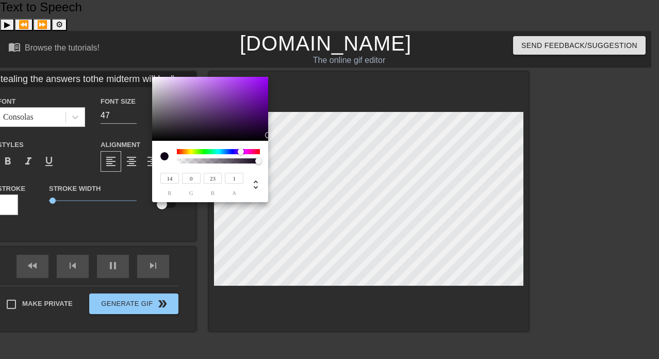
drag, startPoint x: 222, startPoint y: 158, endPoint x: 270, endPoint y: 157, distance: 48.0
click at [270, 157] on div "14 r 0 g 23 b 1 a" at bounding box center [329, 179] width 659 height 359
click at [257, 184] on icon at bounding box center [256, 184] width 12 height 12
click at [256, 188] on icon at bounding box center [256, 184] width 12 height 12
click at [259, 178] on div at bounding box center [252, 184] width 19 height 13
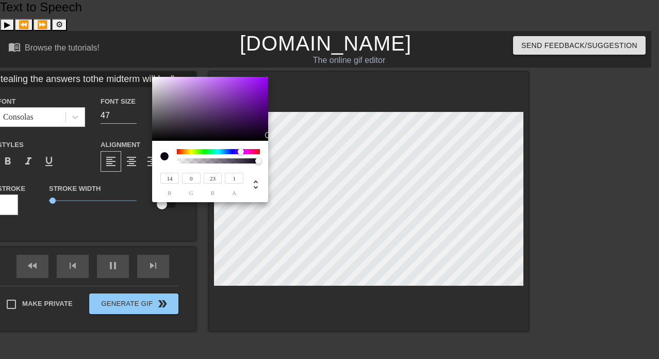
click at [259, 178] on div at bounding box center [252, 184] width 19 height 13
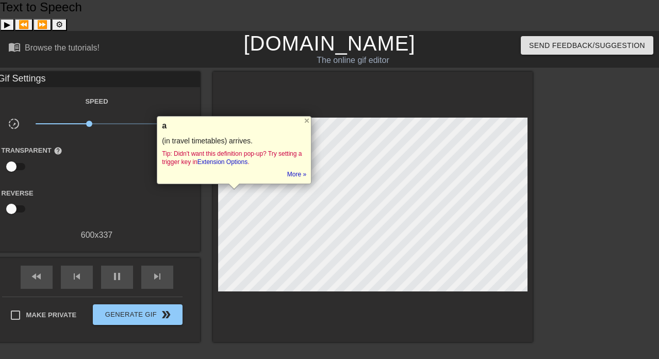
click at [252, 175] on div at bounding box center [252, 175] width 0 height 0
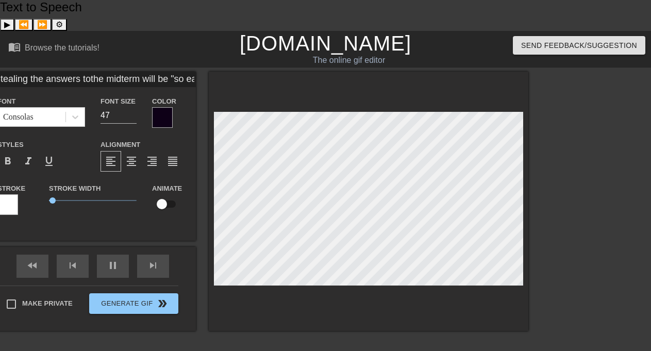
click at [604, 102] on div at bounding box center [618, 226] width 155 height 309
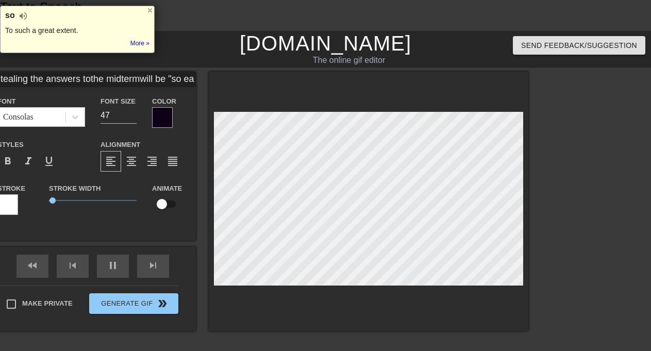
scroll to position [3, 4]
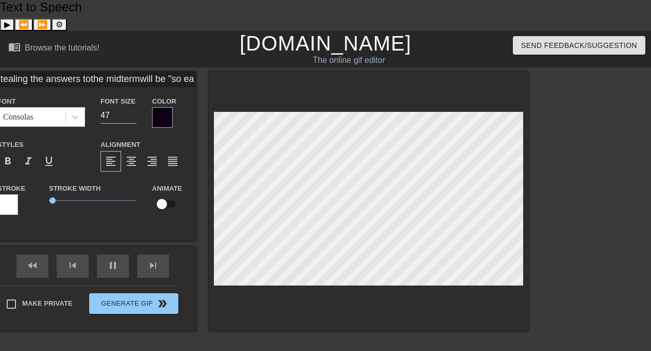
click at [169, 107] on div at bounding box center [162, 117] width 21 height 21
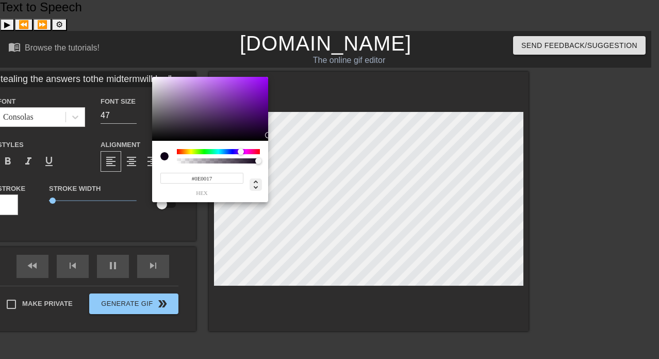
click at [255, 183] on icon at bounding box center [256, 184] width 12 height 12
click at [258, 183] on icon at bounding box center [256, 184] width 12 height 12
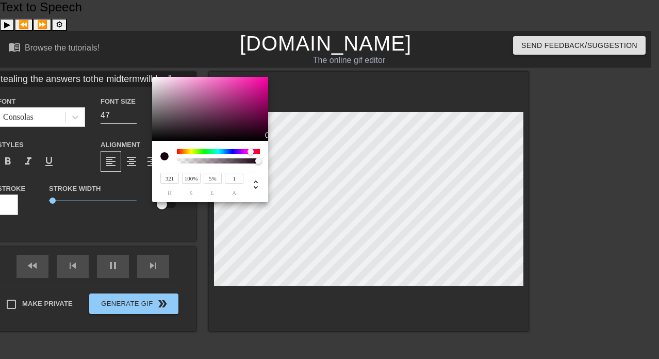
click at [251, 149] on div at bounding box center [218, 151] width 83 height 5
drag, startPoint x: 262, startPoint y: 134, endPoint x: 277, endPoint y: 83, distance: 53.2
click at [277, 83] on div "320 h 100% s 45% l 1 a" at bounding box center [329, 179] width 659 height 359
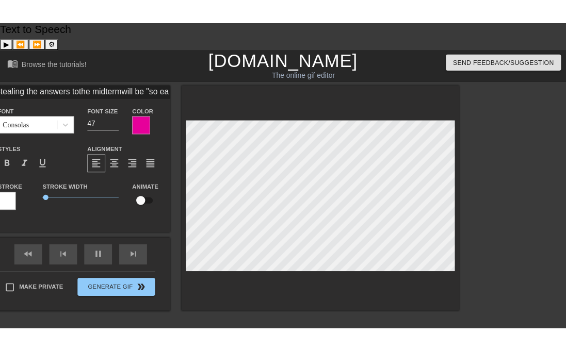
scroll to position [2, 1]
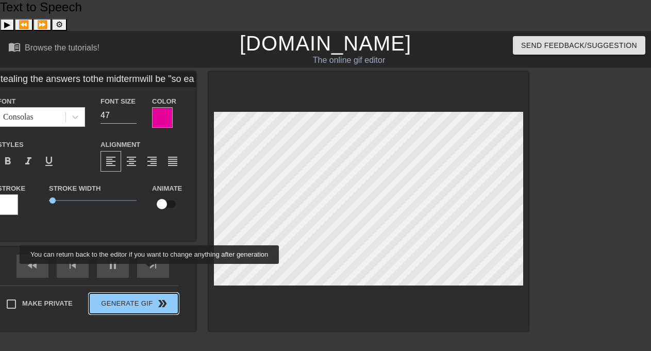
click at [156, 286] on div "Make Private Generate Gif double_arrow" at bounding box center [88, 306] width 181 height 41
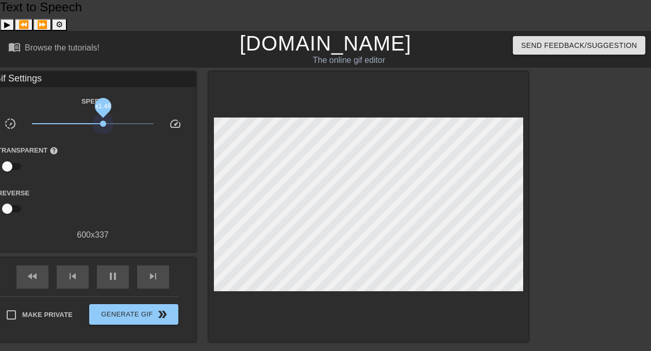
drag, startPoint x: 86, startPoint y: 92, endPoint x: 103, endPoint y: 101, distance: 18.9
click at [103, 118] on div "x1.48" at bounding box center [93, 126] width 138 height 16
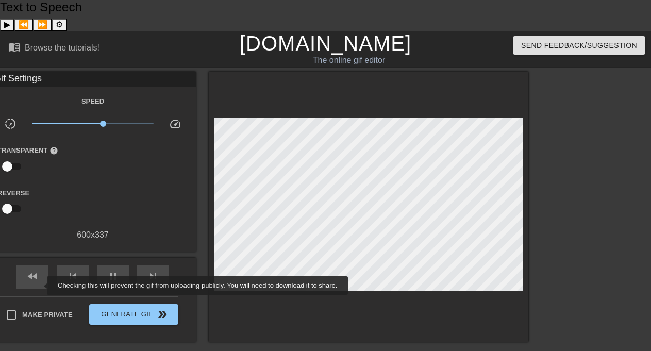
click at [41, 310] on span "Make Private" at bounding box center [47, 315] width 51 height 10
click at [22, 304] on input "Make Private" at bounding box center [12, 315] width 22 height 22
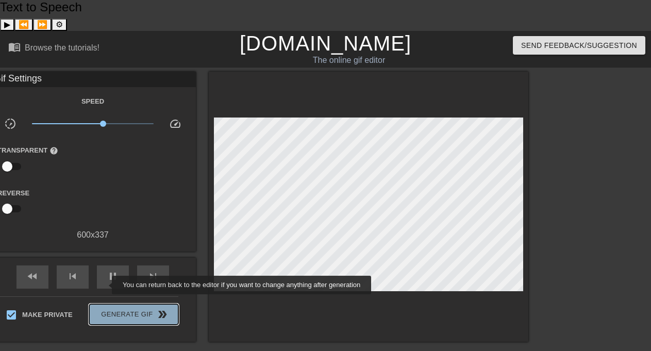
click at [105, 308] on span "Generate Gif double_arrow" at bounding box center [133, 314] width 81 height 12
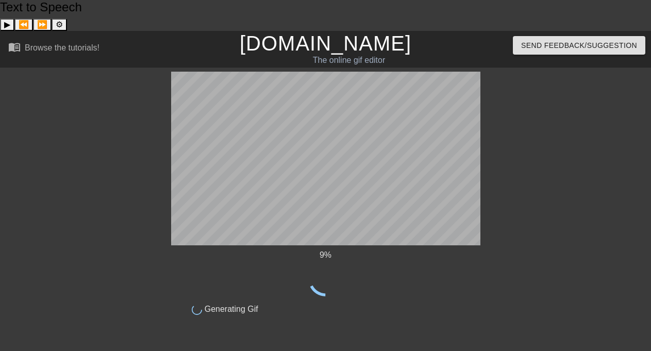
click at [471, 249] on div "9 %" at bounding box center [325, 272] width 309 height 47
